Goal: Find specific page/section: Find specific page/section

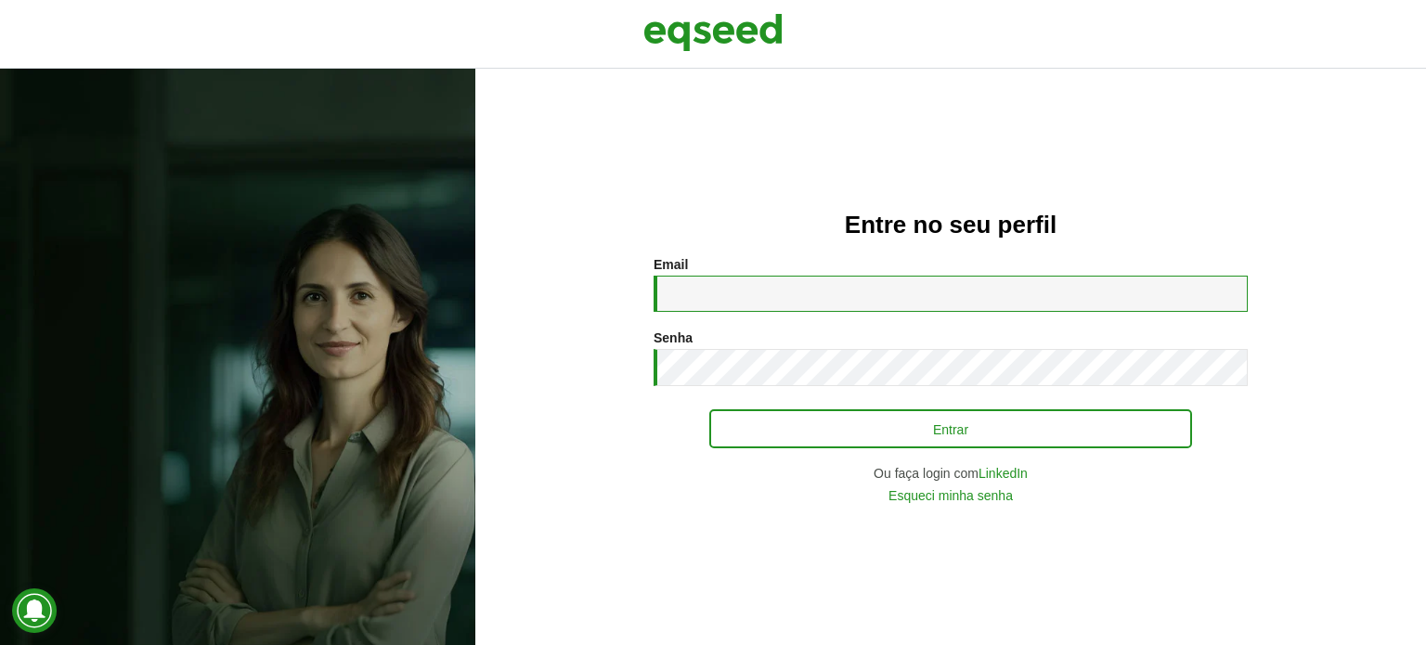
type input "**********"
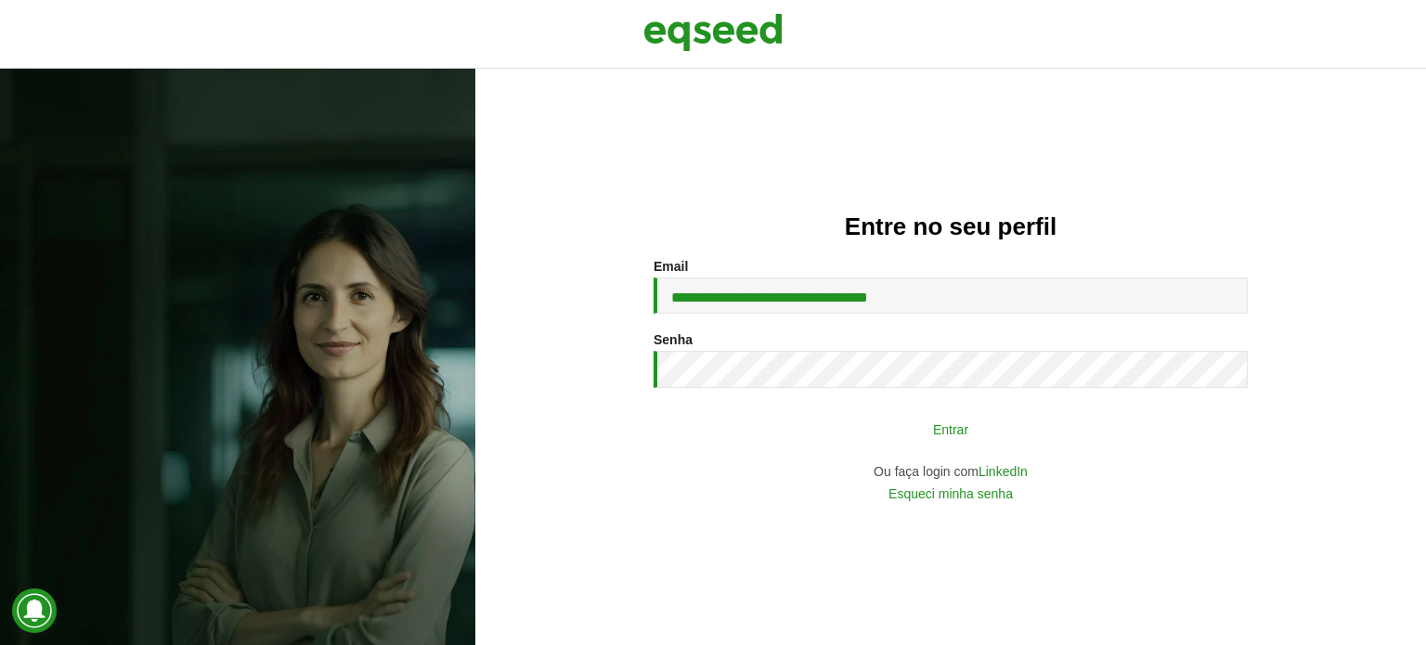
click at [747, 429] on button "Entrar" at bounding box center [950, 428] width 483 height 35
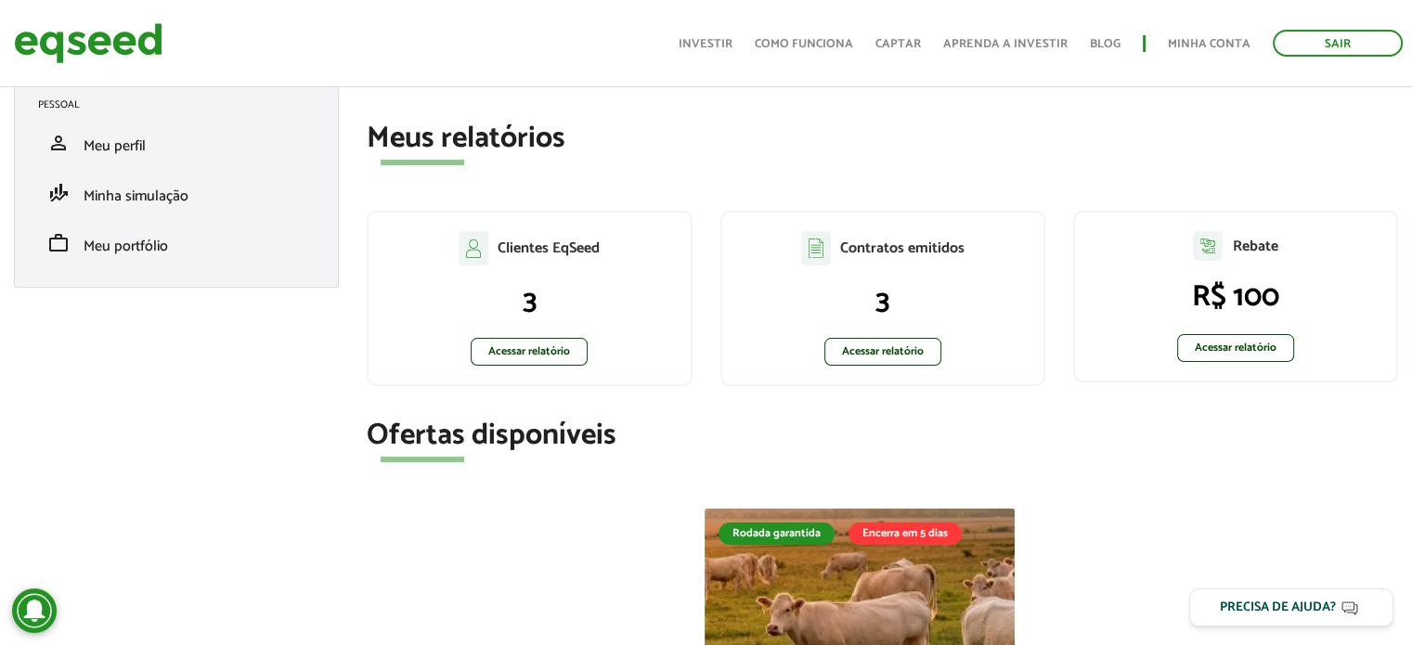
scroll to position [464, 0]
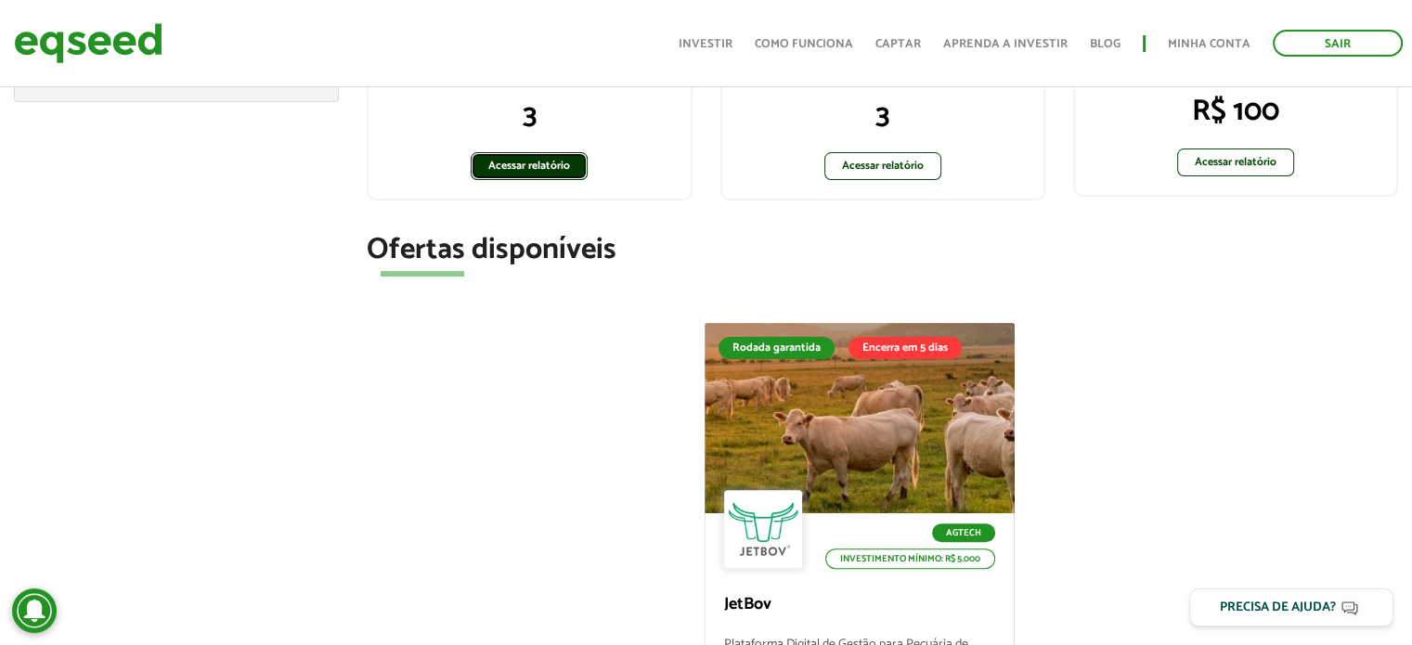
click at [529, 162] on link "Acessar relatório" at bounding box center [529, 166] width 117 height 28
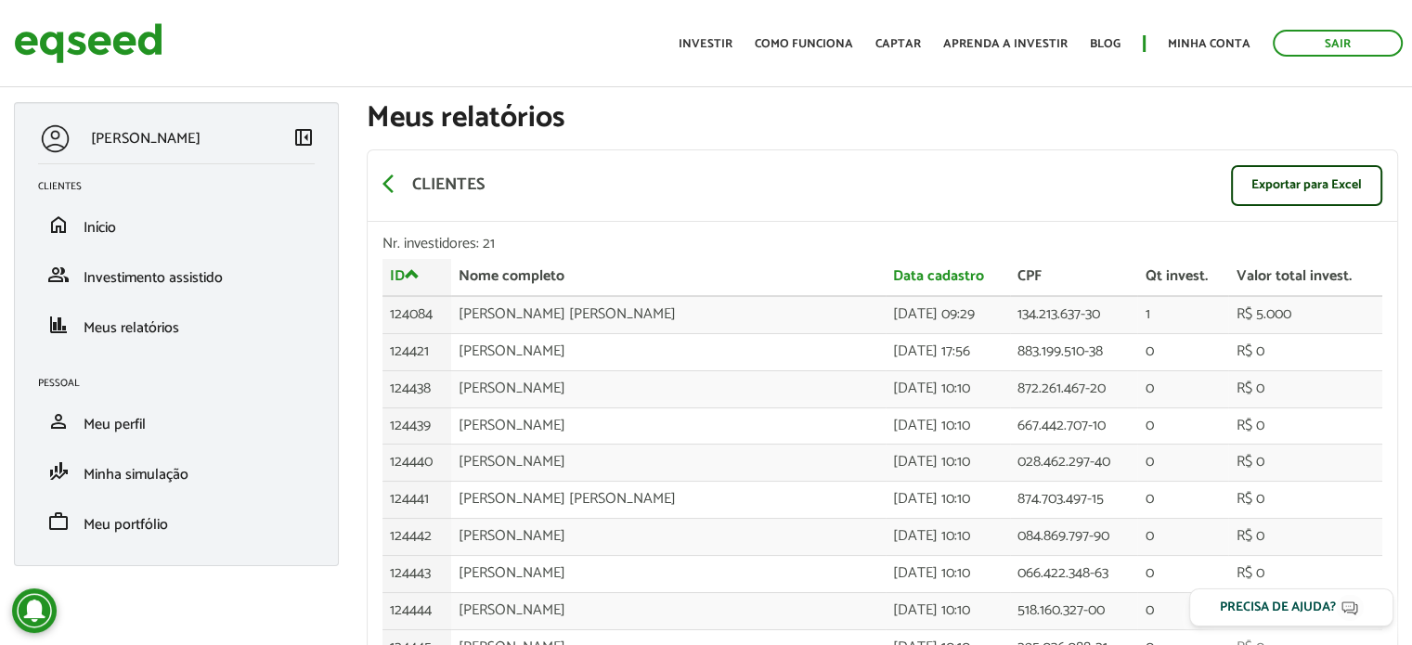
click at [1106, 155] on div "arrow_back_ios Clientes Exportar para Excel" at bounding box center [882, 185] width 1029 height 71
click at [59, 52] on img at bounding box center [88, 43] width 149 height 49
